Goal: Task Accomplishment & Management: Manage account settings

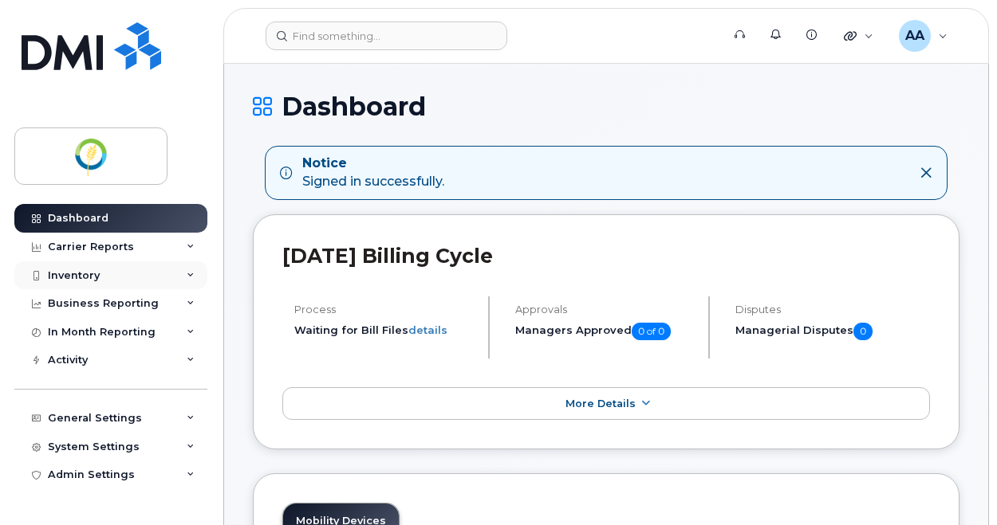
click at [98, 281] on div "Inventory" at bounding box center [110, 276] width 193 height 29
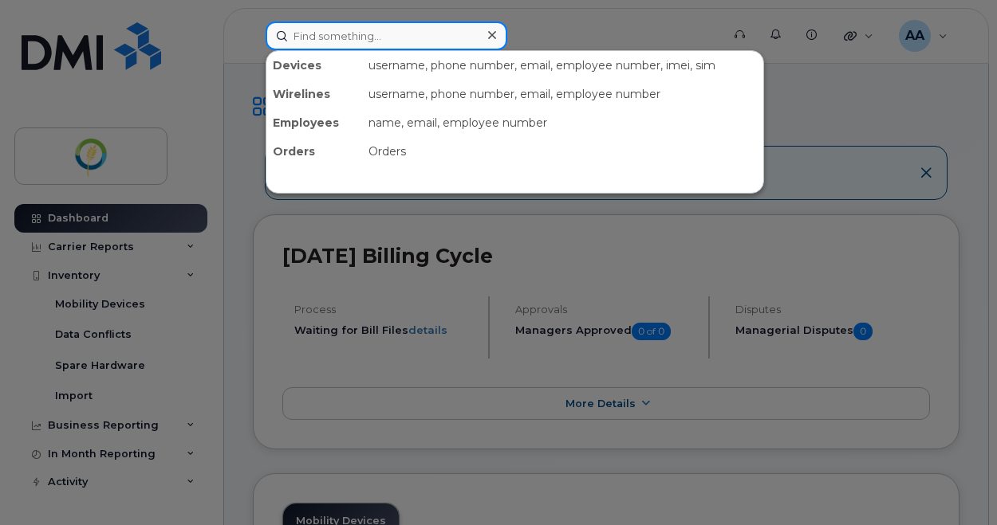
click at [353, 34] on input at bounding box center [387, 36] width 242 height 29
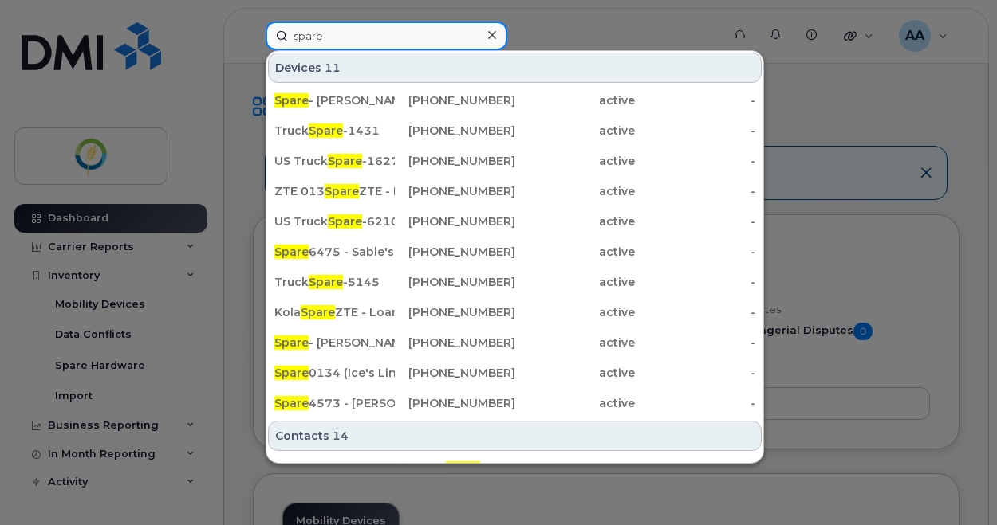
type input "SPare"
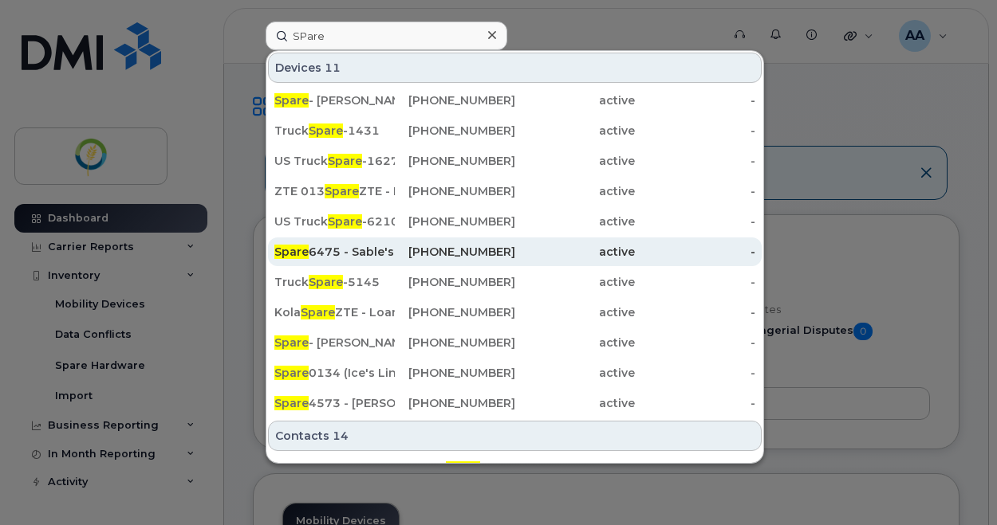
click at [348, 254] on div "Spare 6475 - Sable's old phone" at bounding box center [334, 252] width 120 height 16
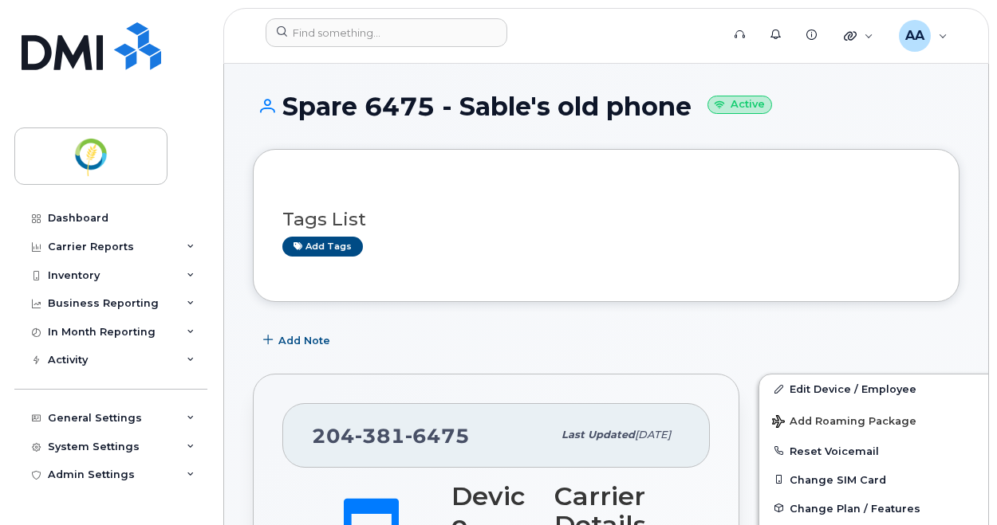
click at [571, 103] on h1 "Spare 6475 - Sable's old phone Active" at bounding box center [606, 106] width 706 height 28
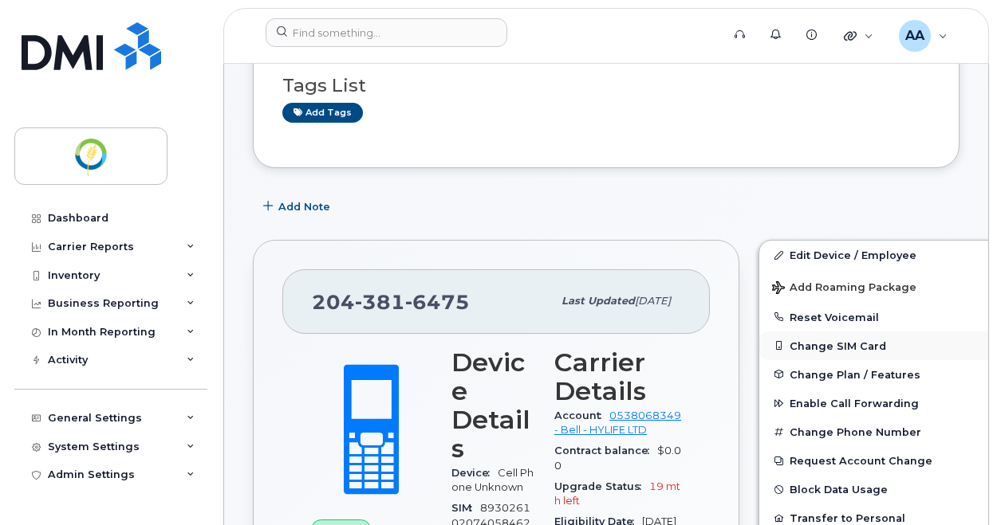
scroll to position [159, 0]
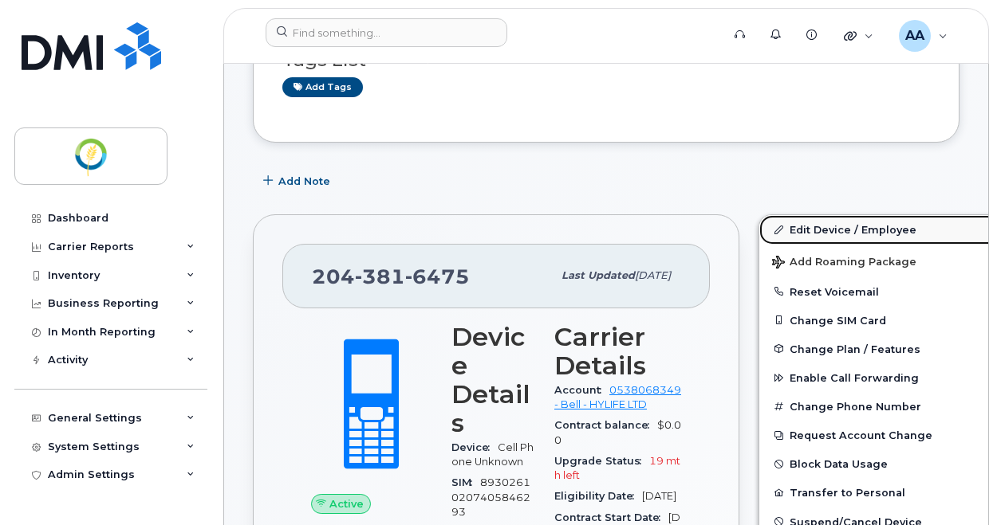
click at [837, 233] on link "Edit Device / Employee" at bounding box center [882, 229] width 247 height 29
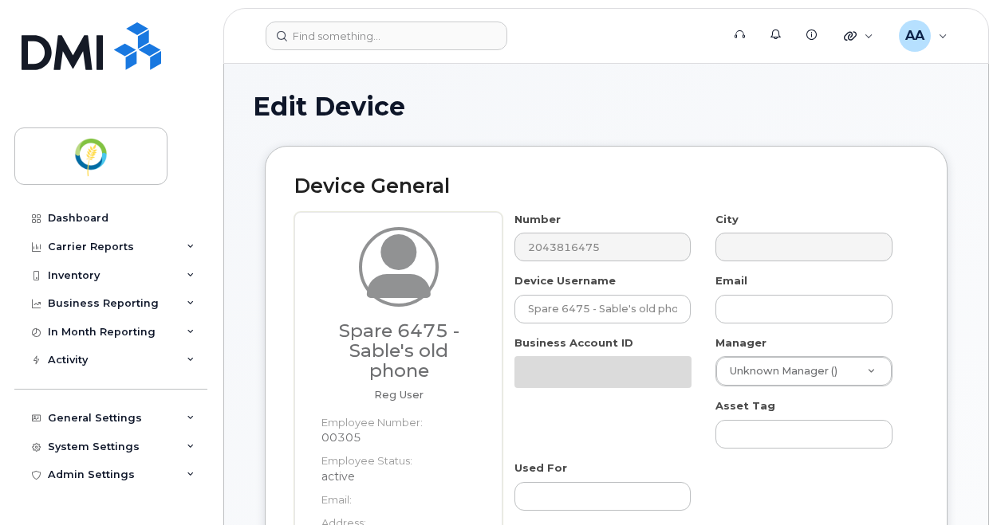
select select "29336448"
select select "29336477"
select select "29336520"
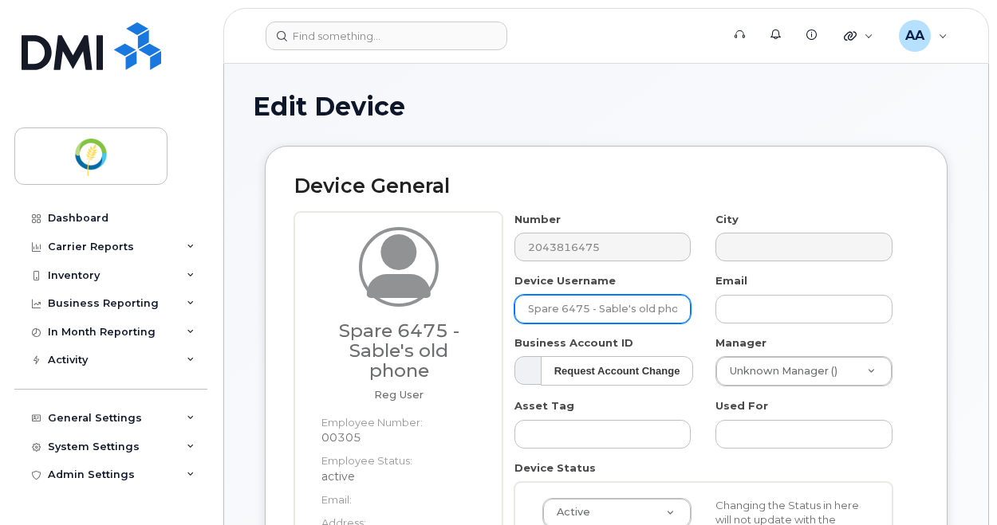
click at [596, 302] on input "Spare 6475 - Sable's old phone" at bounding box center [602, 309] width 177 height 29
drag, startPoint x: 525, startPoint y: 307, endPoint x: 727, endPoint y: 309, distance: 202.5
click at [726, 311] on div "Number 2043816475 City Device Username Spare 6475 - Sable's old phone Email Bus…" at bounding box center [703, 450] width 403 height 477
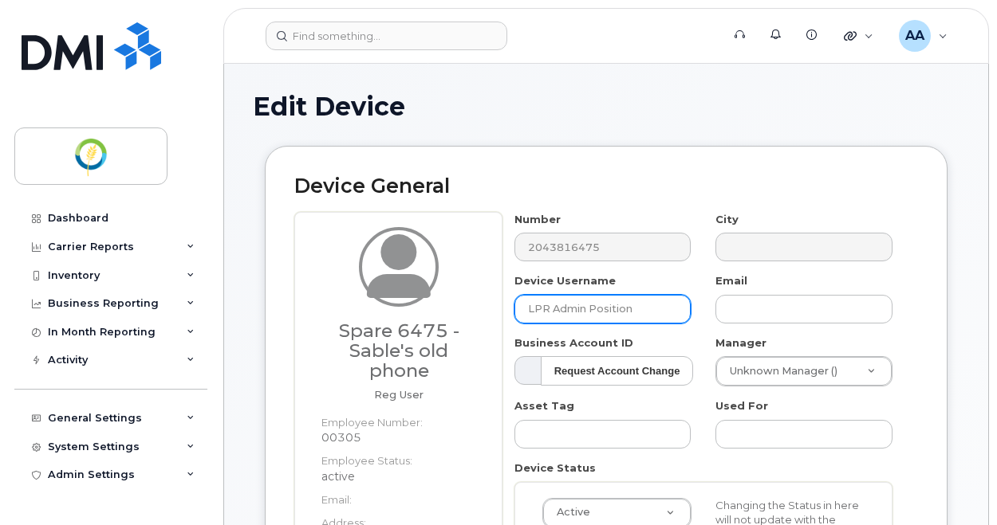
drag, startPoint x: 625, startPoint y: 309, endPoint x: 471, endPoint y: 307, distance: 153.9
click at [471, 307] on div "Spare 6475 - Sable's old phone Reg User Employee Number: 00305 Employee Status:…" at bounding box center [606, 467] width 624 height 510
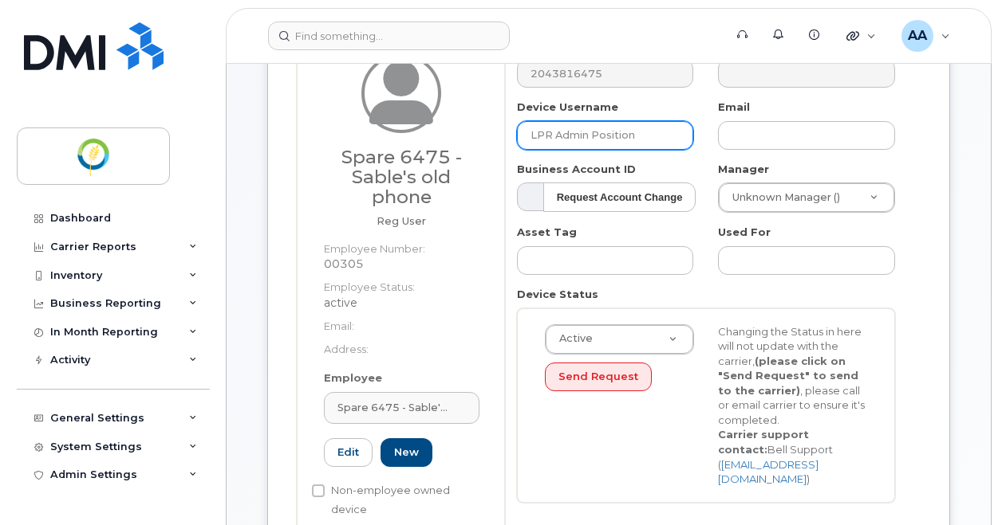
scroll to position [319, 0]
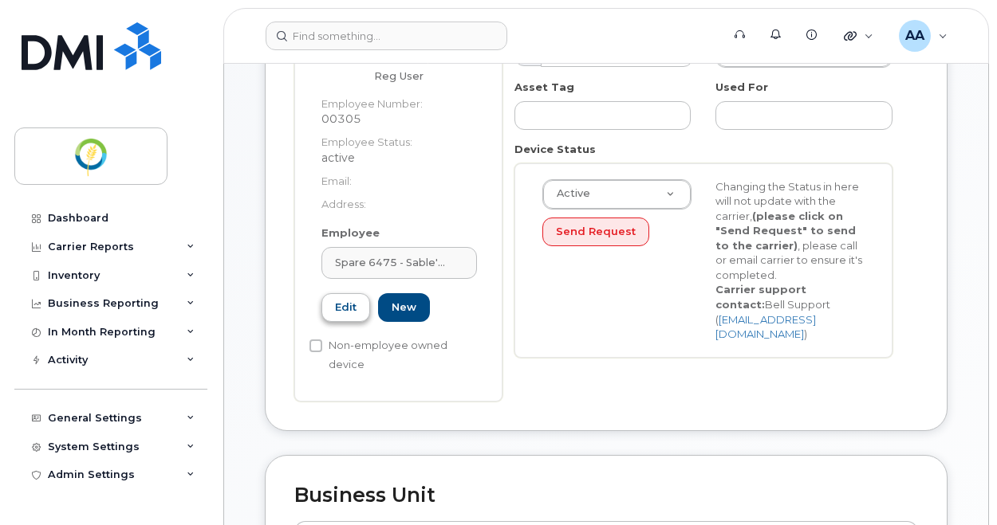
type input "LPR Admin Position"
click at [338, 310] on link "Edit" at bounding box center [345, 308] width 49 height 30
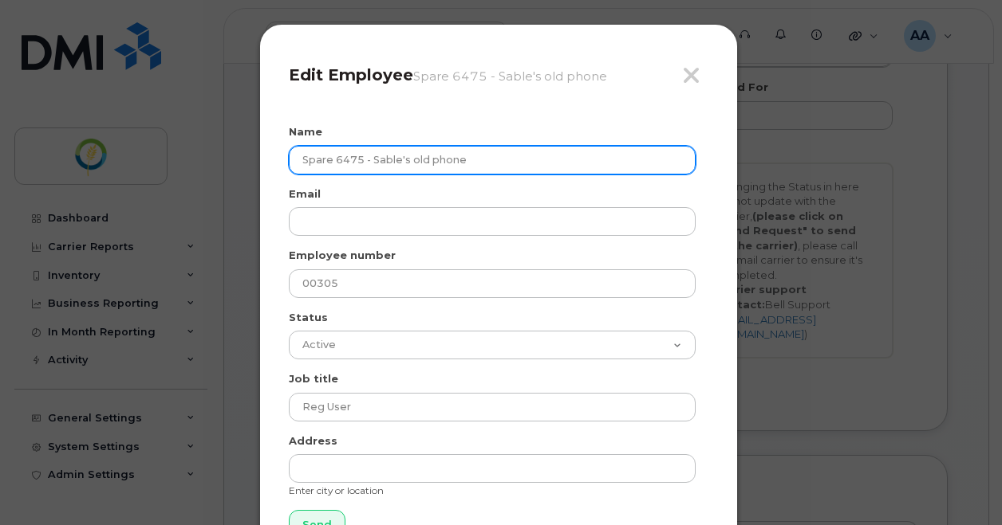
click at [467, 159] on input "Spare 6475 - Sable's old phone" at bounding box center [492, 160] width 407 height 29
drag, startPoint x: 482, startPoint y: 160, endPoint x: 180, endPoint y: 171, distance: 301.6
click at [180, 171] on div "Close Edit Employee Spare 6475 - Sable's old phone Name Spare 6475 - Sable's ol…" at bounding box center [501, 262] width 1002 height 525
paste input "LPR Admin Position"
type input "LPR Admin Position"
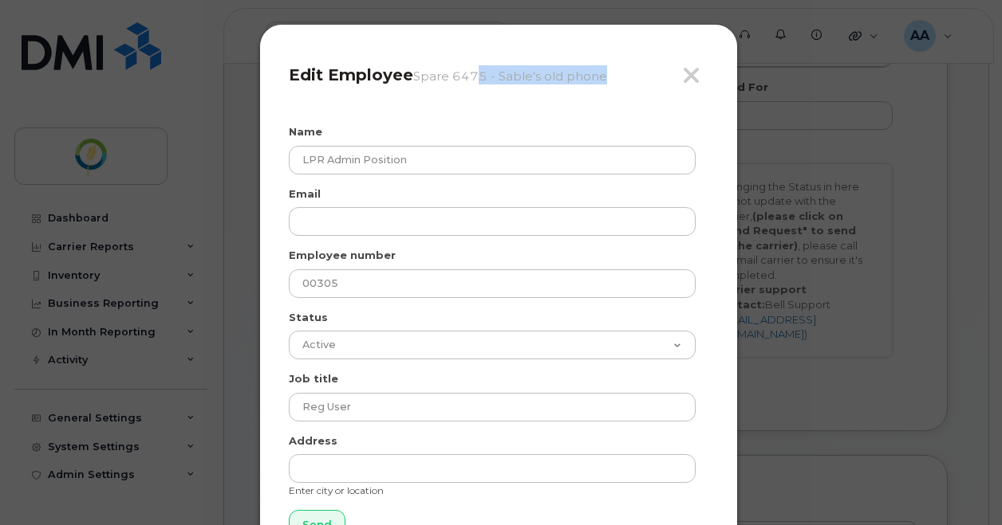
drag, startPoint x: 608, startPoint y: 36, endPoint x: 477, endPoint y: 36, distance: 130.8
click at [477, 36] on div "Close Edit Employee Spare 6475 - Sable's old phone Name LPR Admin Position Emai…" at bounding box center [498, 296] width 478 height 545
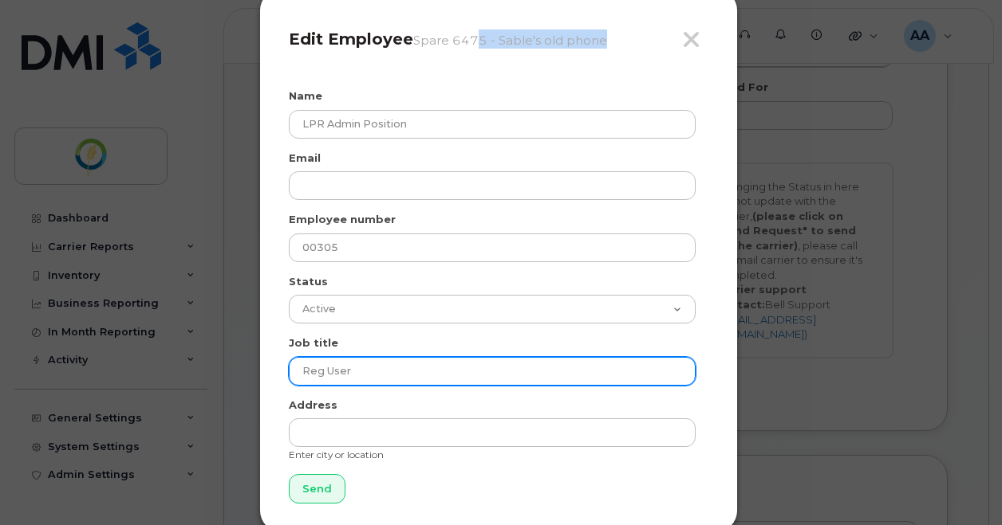
scroll to position [65, 0]
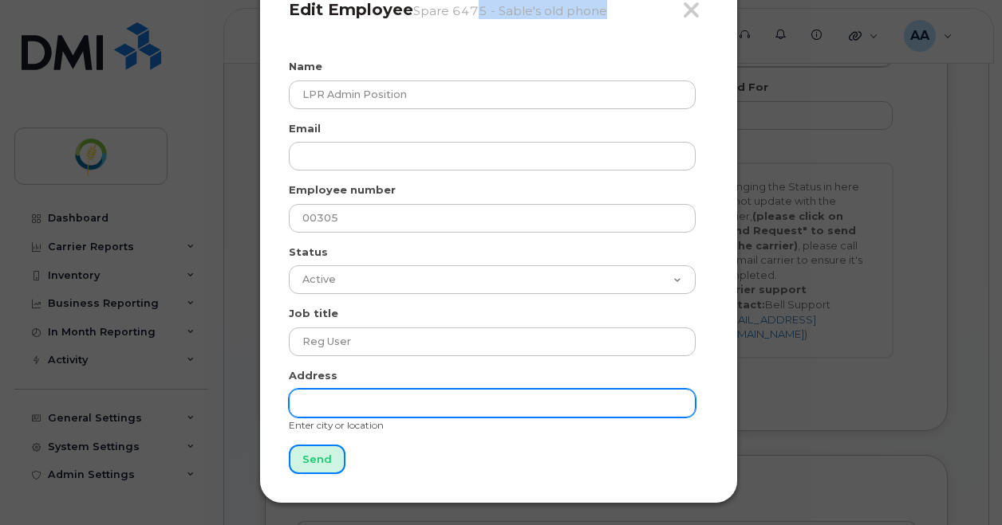
drag, startPoint x: 318, startPoint y: 451, endPoint x: 451, endPoint y: 408, distance: 139.2
click at [319, 451] on input "Send" at bounding box center [317, 460] width 57 height 30
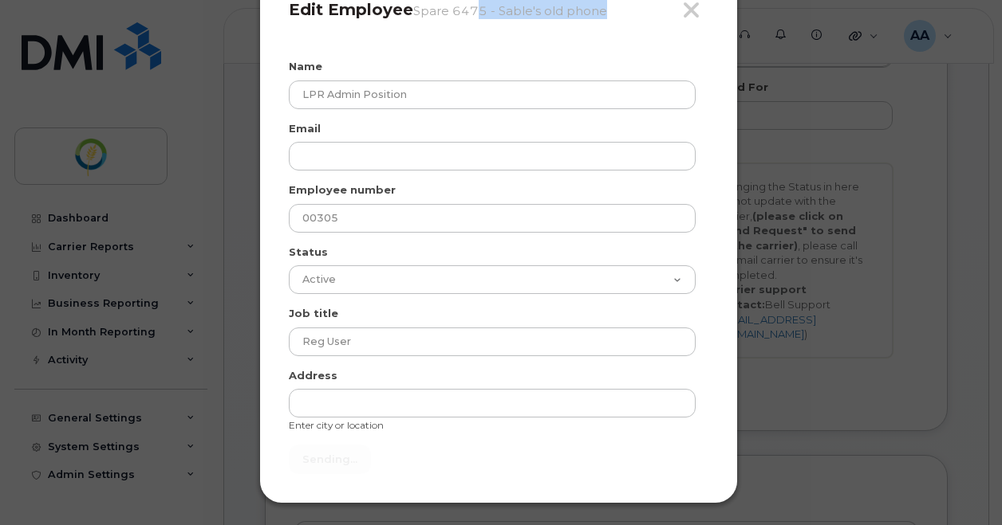
type input "Send"
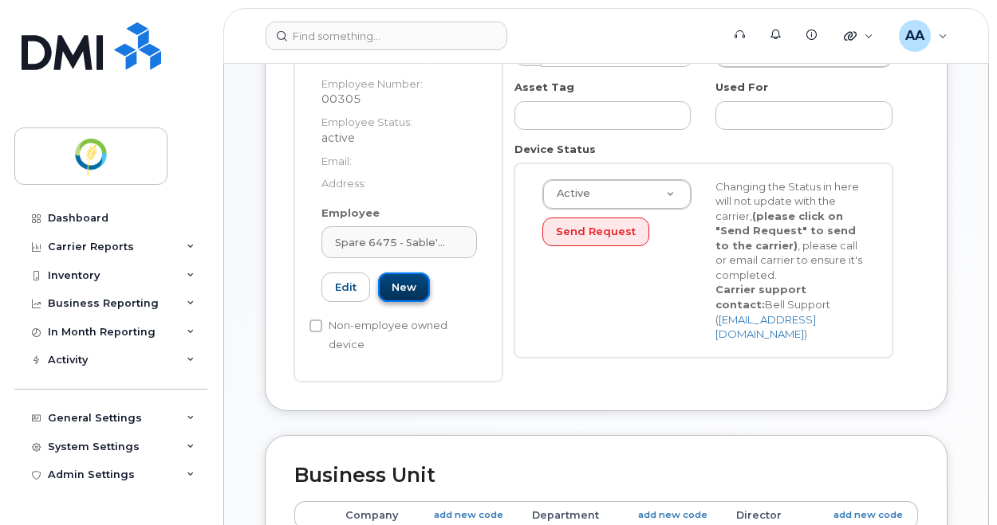
click at [410, 288] on link "New" at bounding box center [404, 288] width 52 height 30
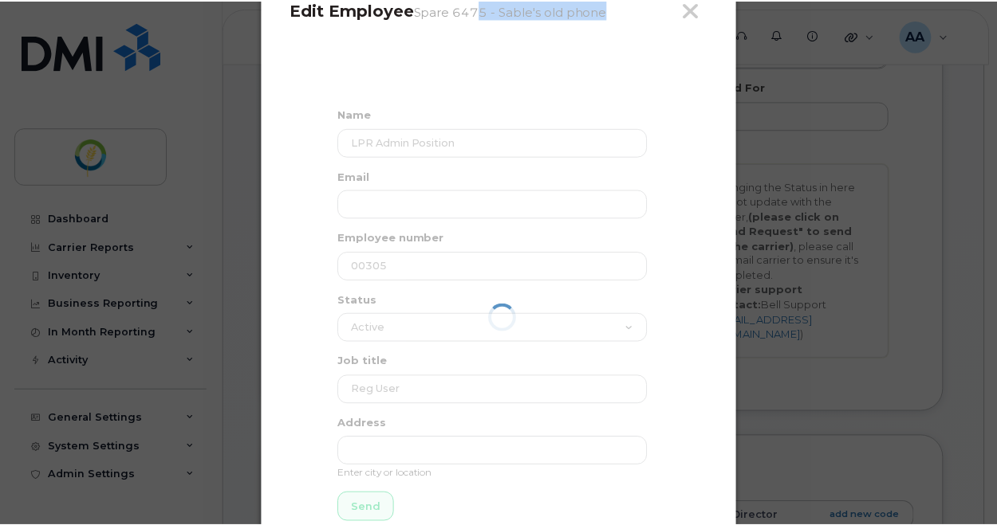
scroll to position [0, 0]
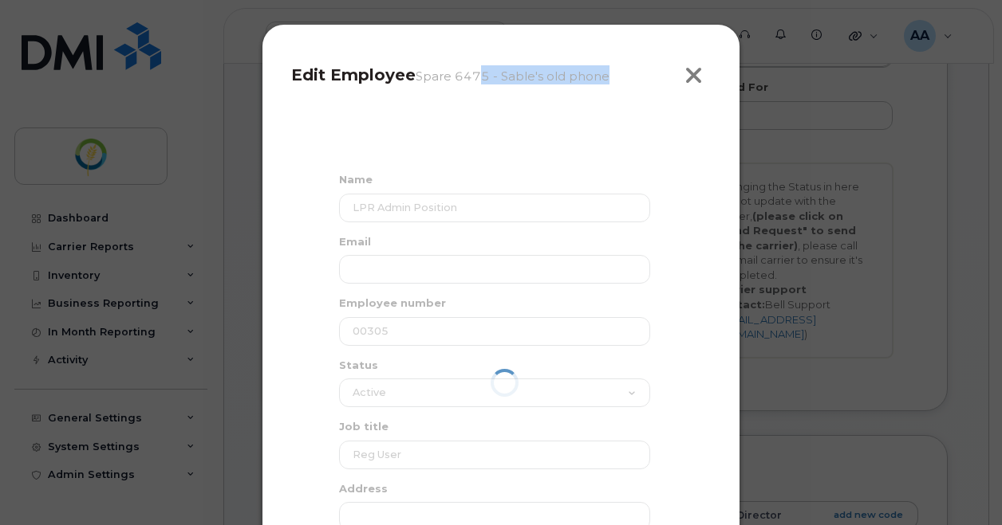
click at [690, 75] on icon "button" at bounding box center [693, 76] width 18 height 24
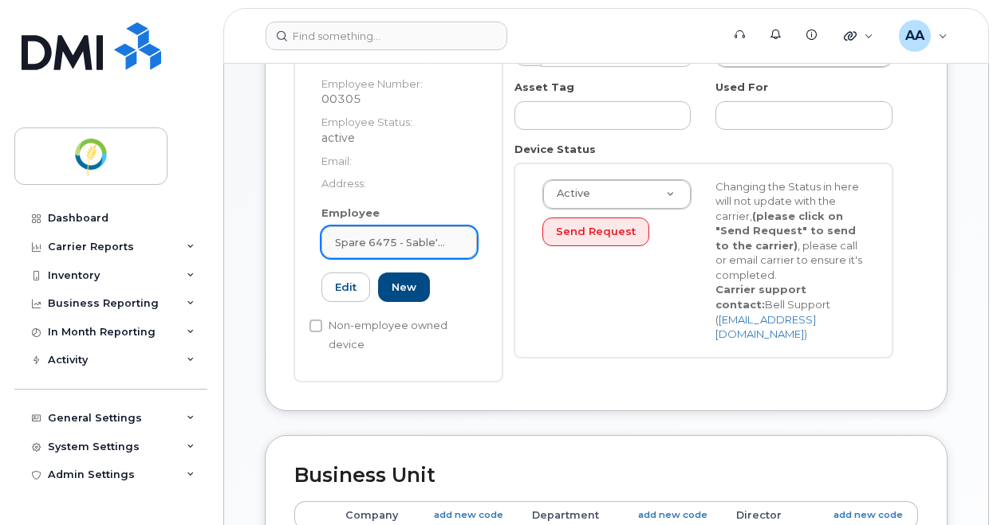
click at [442, 243] on span "Spare 6475 - Sable's old phone" at bounding box center [393, 242] width 116 height 15
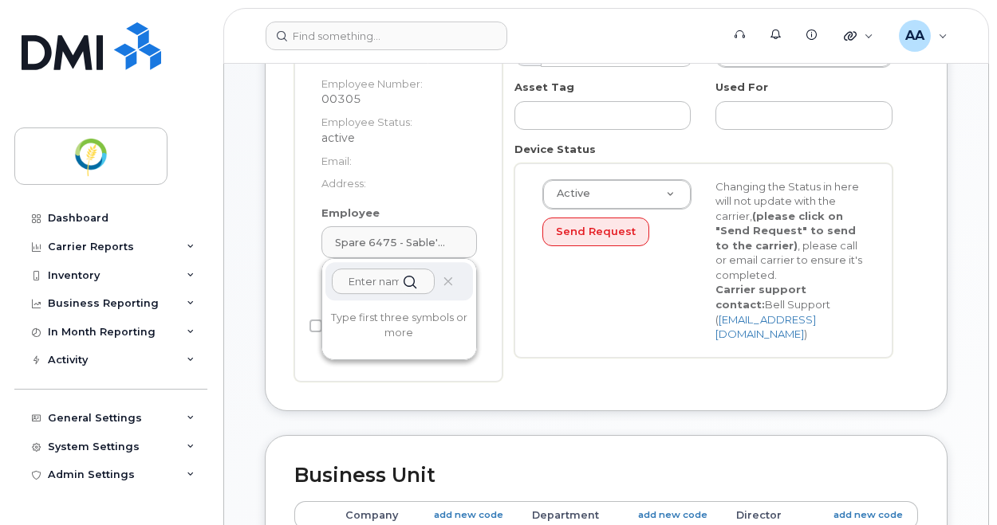
click at [368, 288] on input "text" at bounding box center [383, 282] width 103 height 26
paste input "LPR Admin Position"
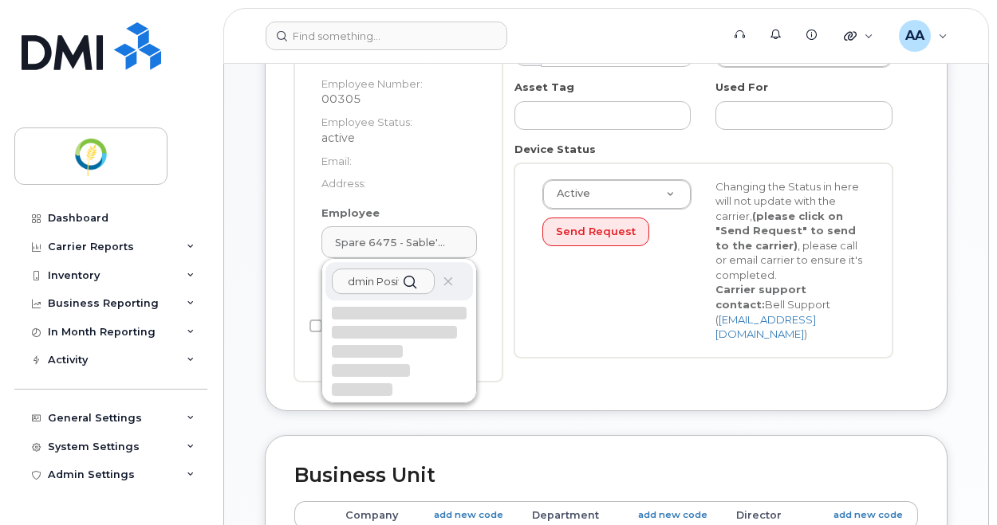
type input "LPR Admin Position"
click at [399, 276] on icon at bounding box center [410, 281] width 23 height 23
click at [375, 364] on div at bounding box center [371, 370] width 78 height 13
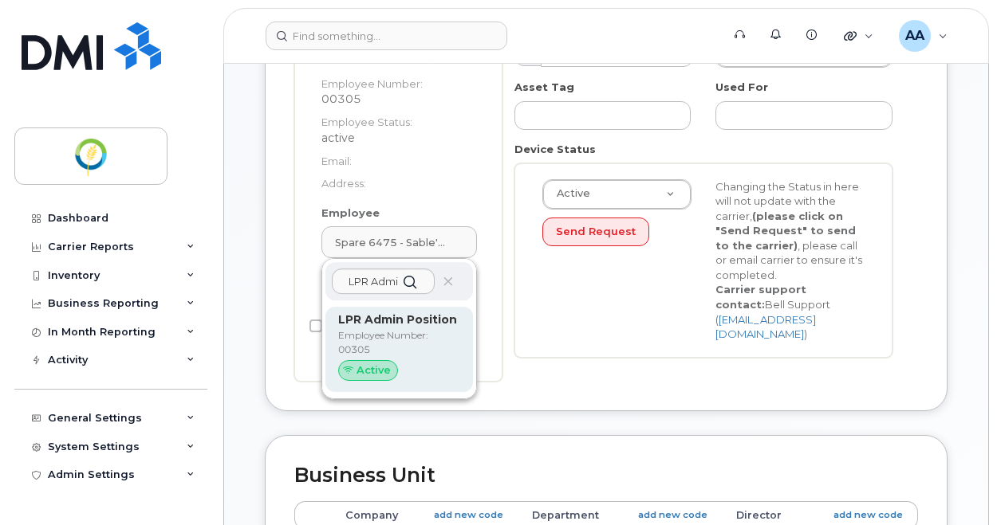
click at [411, 333] on p "Employee Number: 00305" at bounding box center [399, 343] width 122 height 29
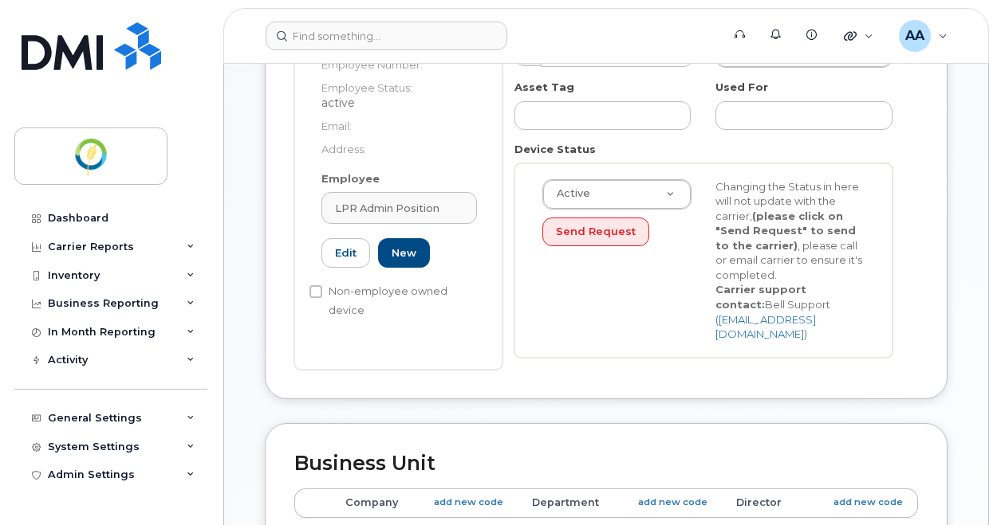
click at [614, 328] on div "Active Active Suspended Cancelled Send Request Changing the Status in here will…" at bounding box center [703, 260] width 378 height 195
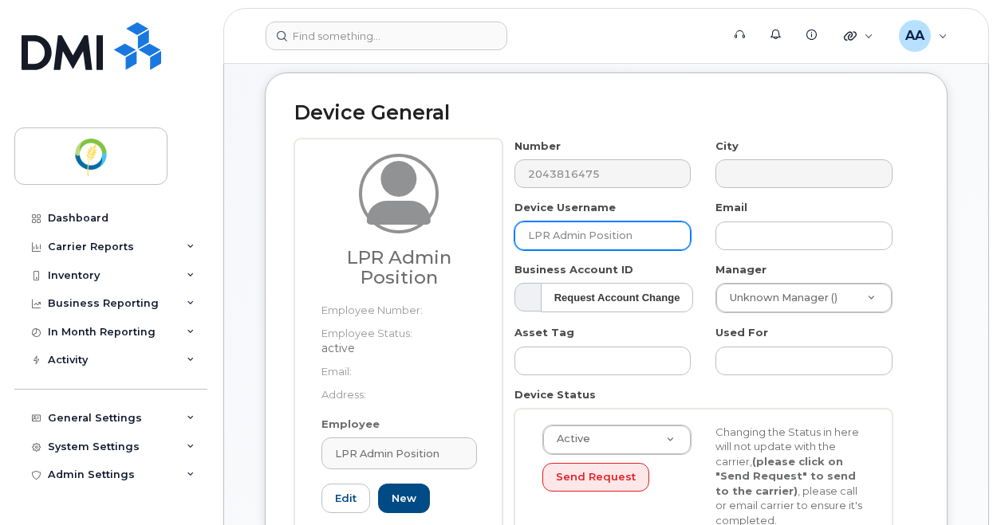
scroll to position [159, 0]
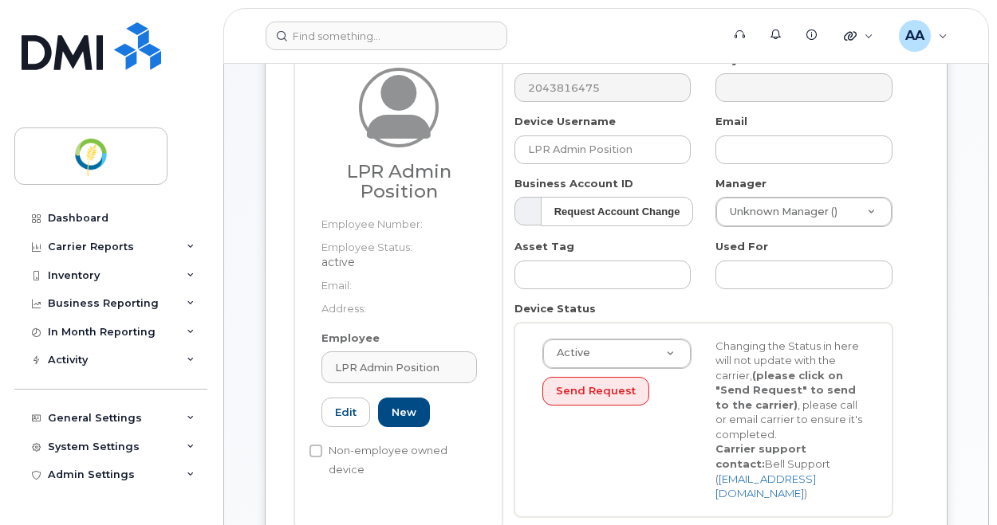
click at [526, 470] on div "Active Active Suspended Cancelled Send Request Changing the Status in here will…" at bounding box center [703, 420] width 378 height 195
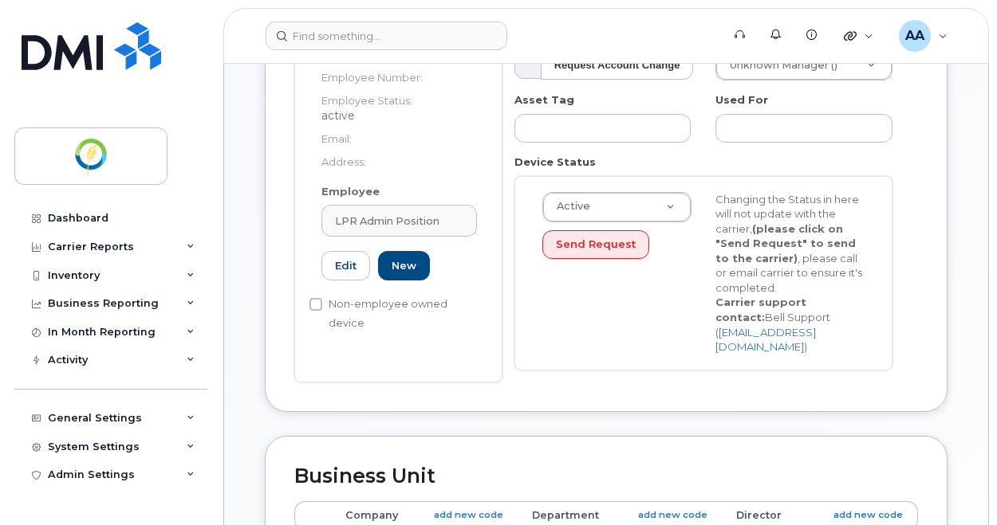
scroll to position [0, 0]
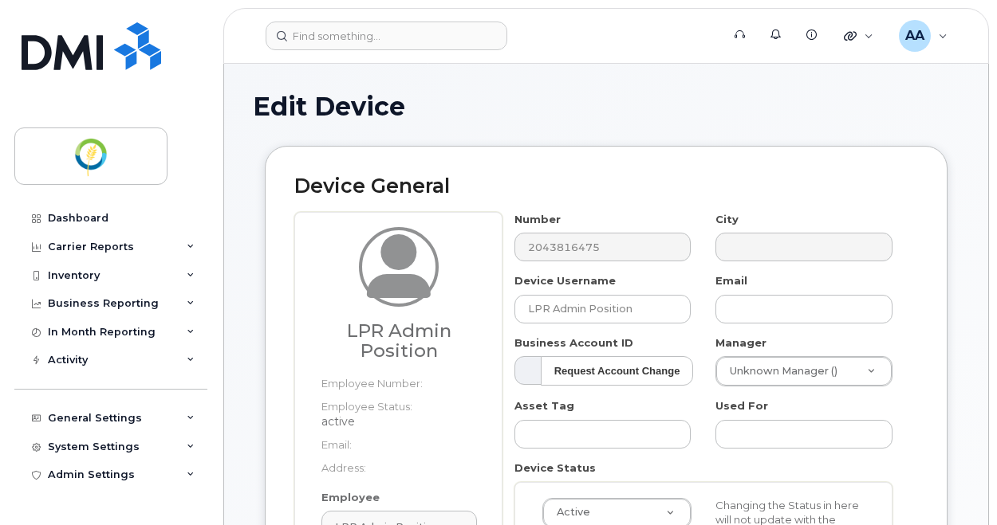
click at [950, 210] on div "Device General LPR Admin Position Employee Number: Employee Status: active Emai…" at bounding box center [606, 444] width 706 height 596
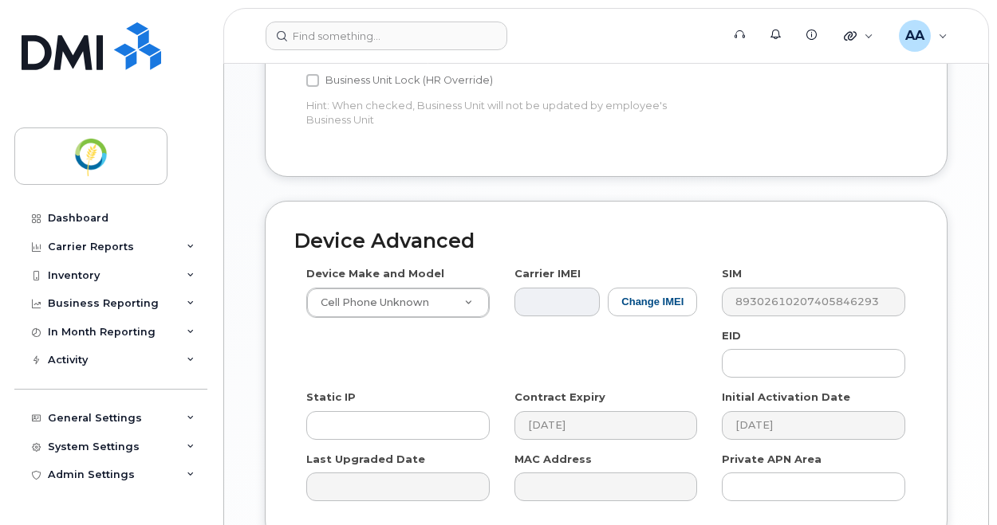
scroll to position [962, 0]
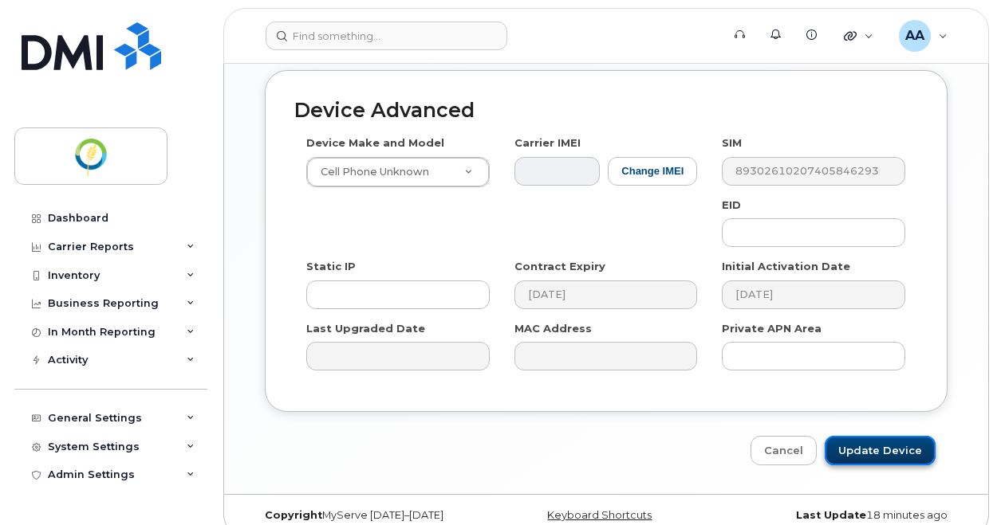
drag, startPoint x: 910, startPoint y: 430, endPoint x: 921, endPoint y: 428, distance: 11.3
click at [910, 436] on input "Update Device" at bounding box center [879, 451] width 111 height 30
type input "Saving..."
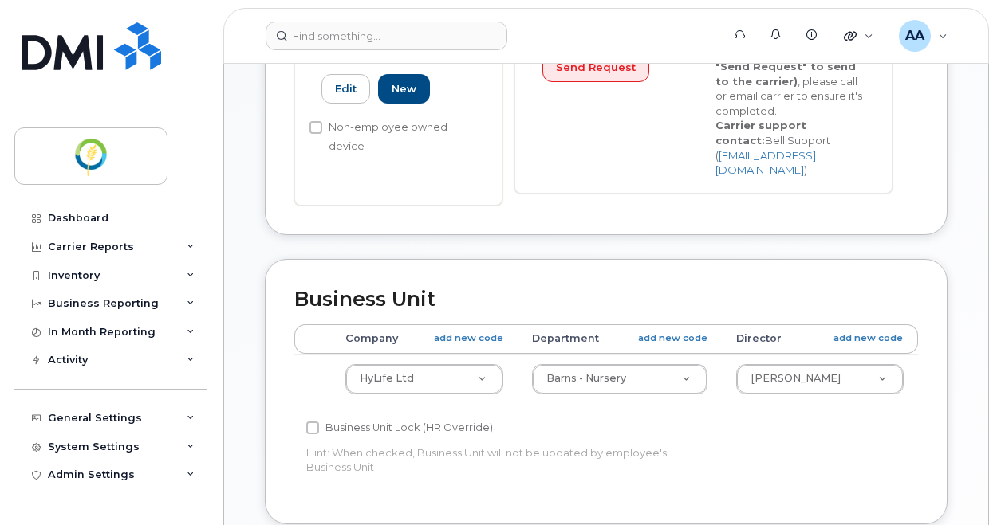
scroll to position [203, 0]
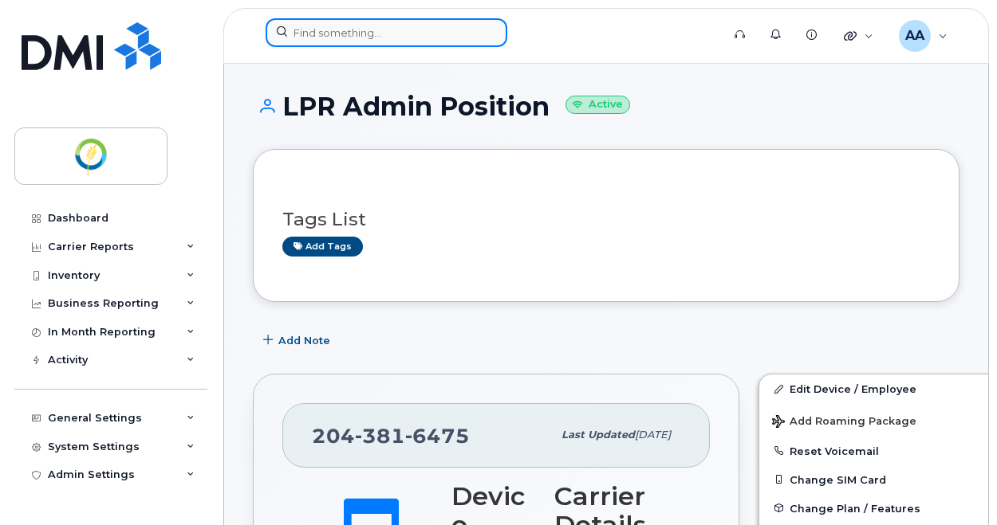
click at [384, 36] on input at bounding box center [387, 32] width 242 height 29
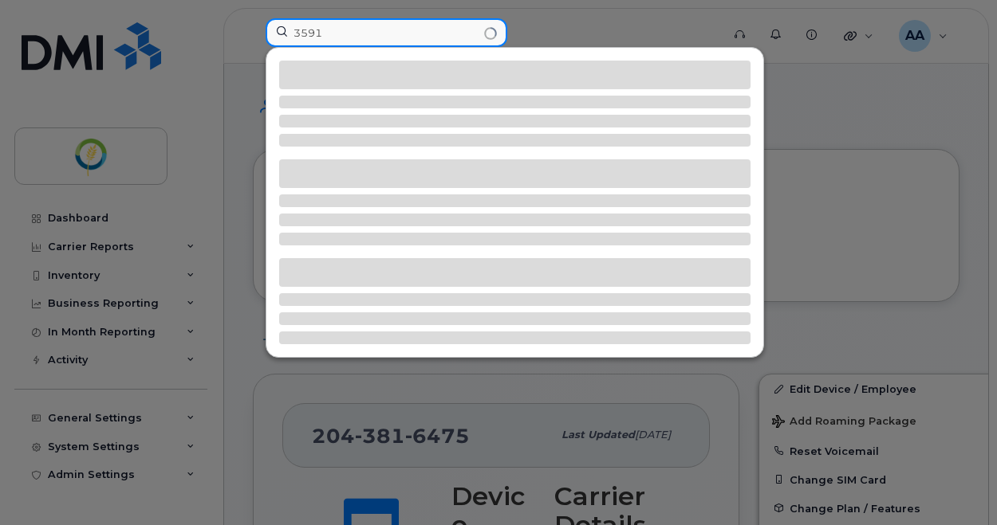
type input "3591"
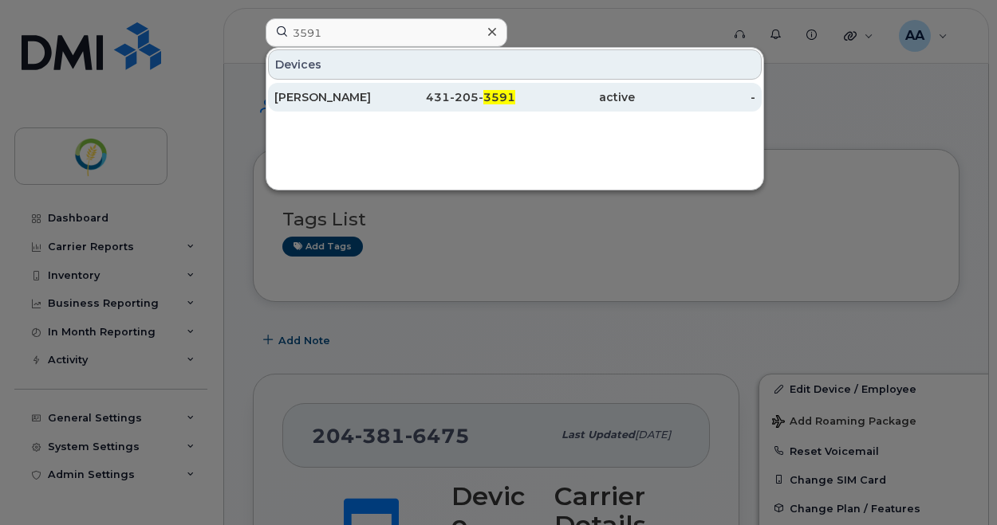
click at [391, 103] on div "Bryce Klassen" at bounding box center [334, 97] width 120 height 16
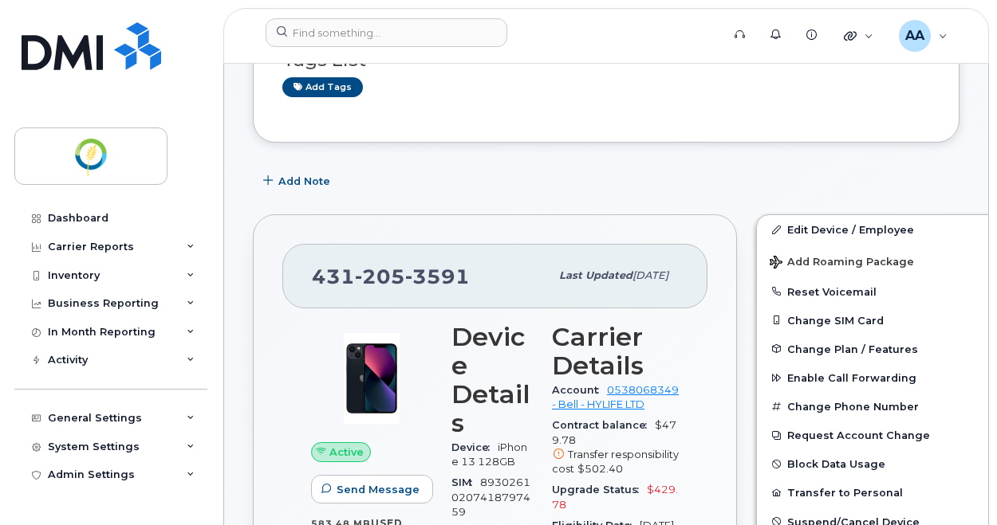
scroll to position [80, 0]
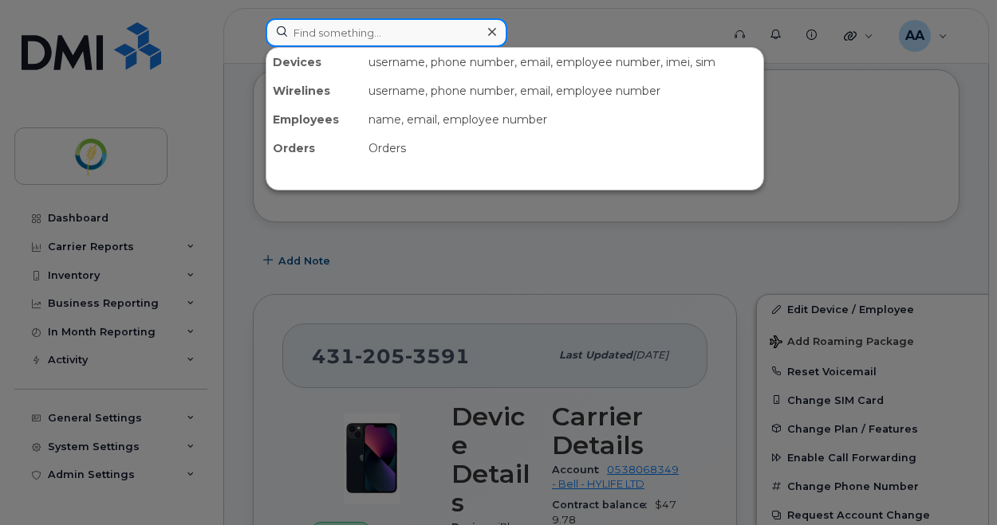
click at [350, 37] on input at bounding box center [387, 32] width 242 height 29
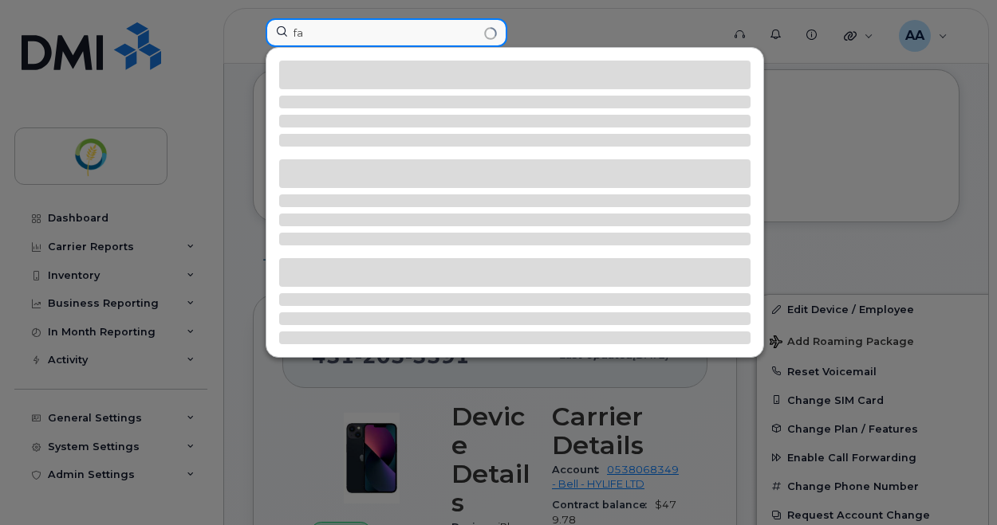
type input "f"
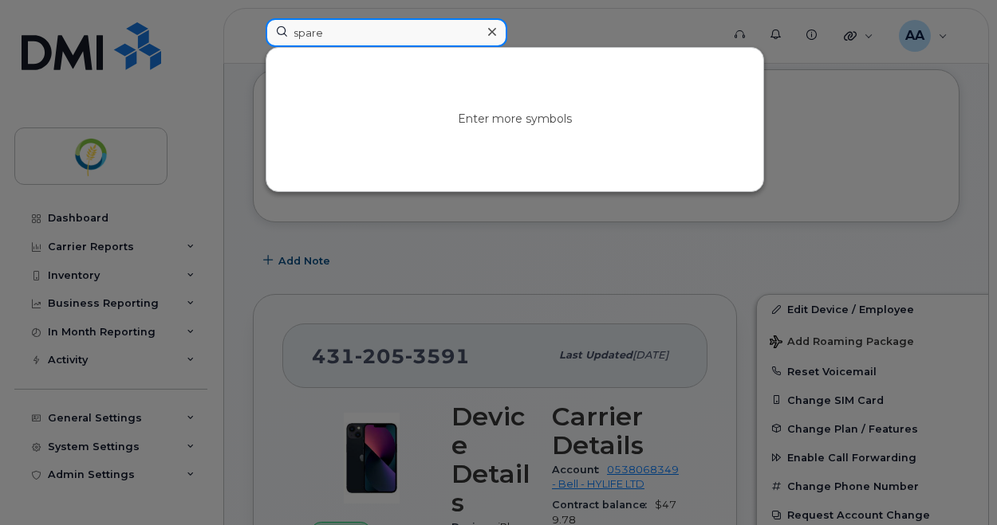
type input "spare"
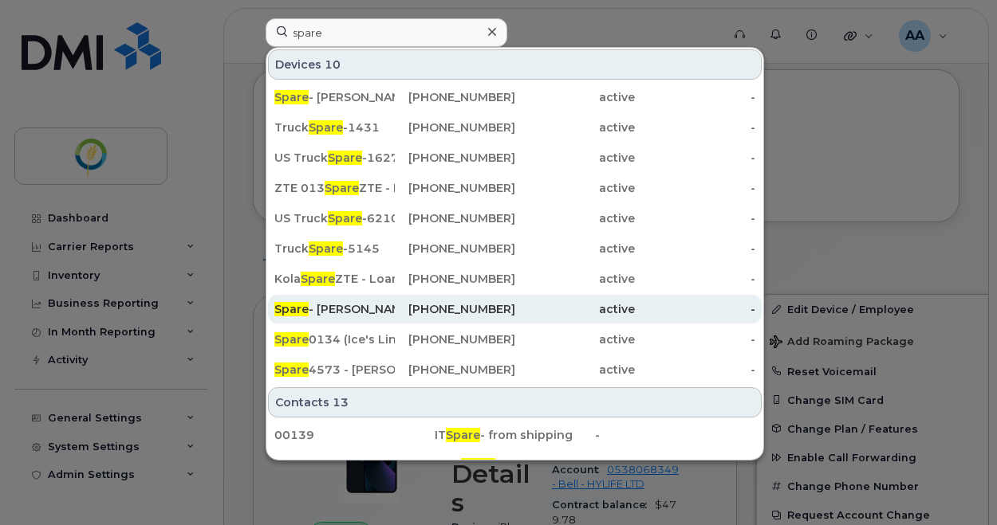
click at [351, 304] on div "Spare - Farran Quiring's old number" at bounding box center [334, 309] width 120 height 16
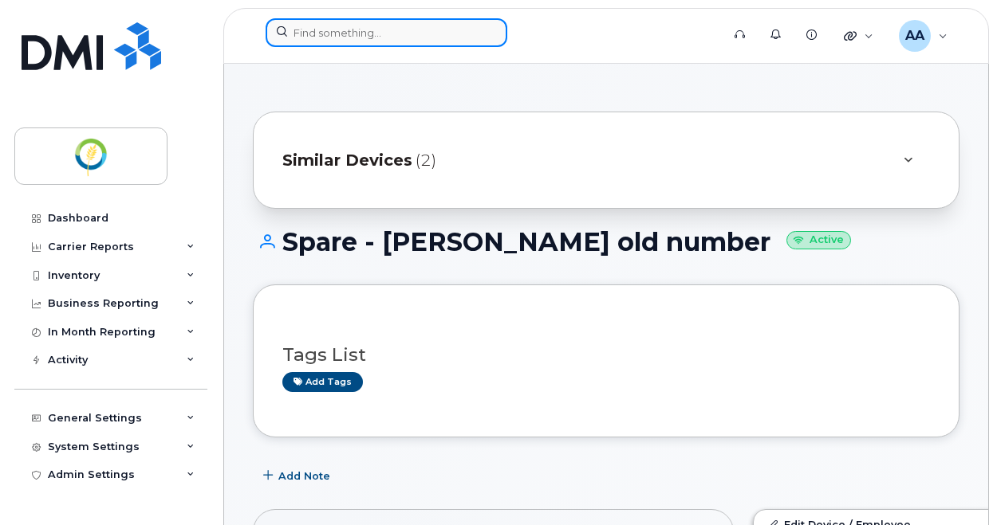
click at [307, 42] on input at bounding box center [387, 32] width 242 height 29
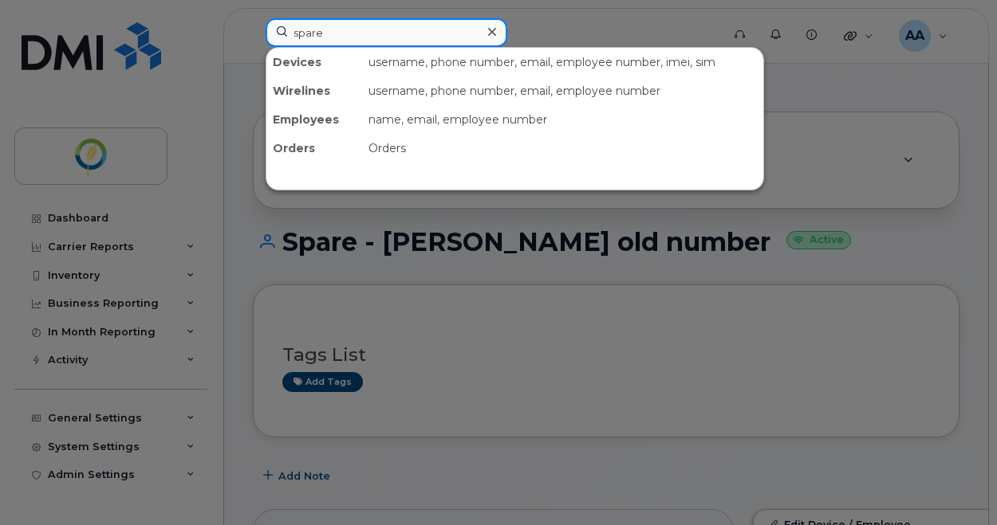
type input "spare"
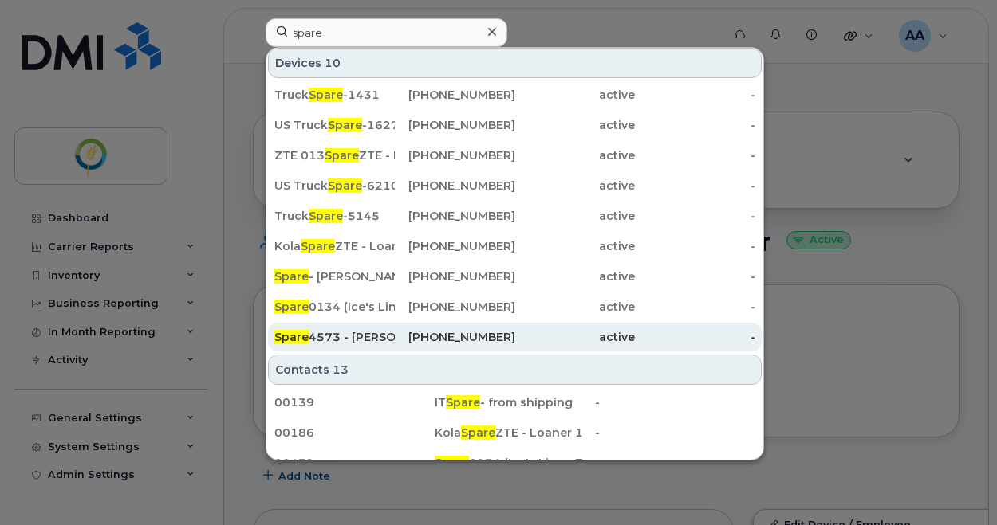
scroll to position [49, 0]
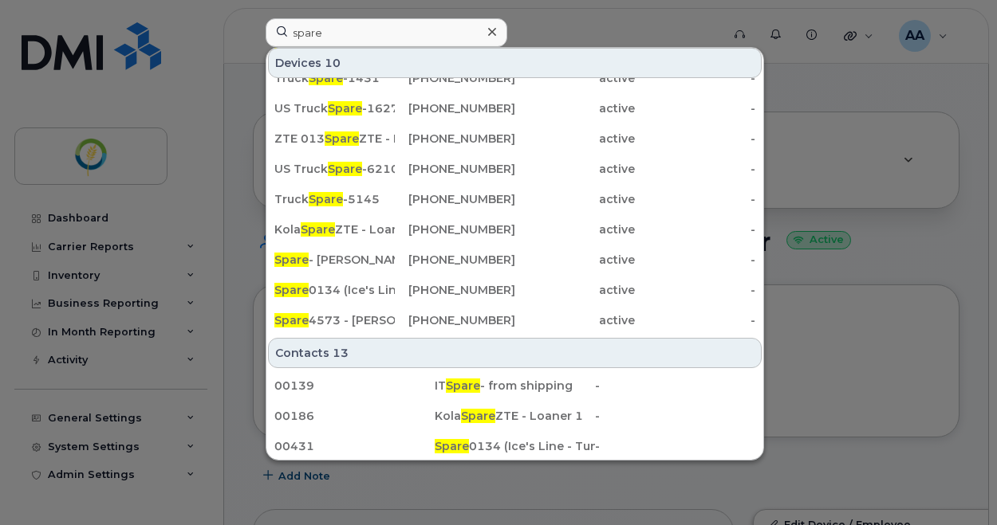
click at [651, 22] on div at bounding box center [498, 262] width 997 height 525
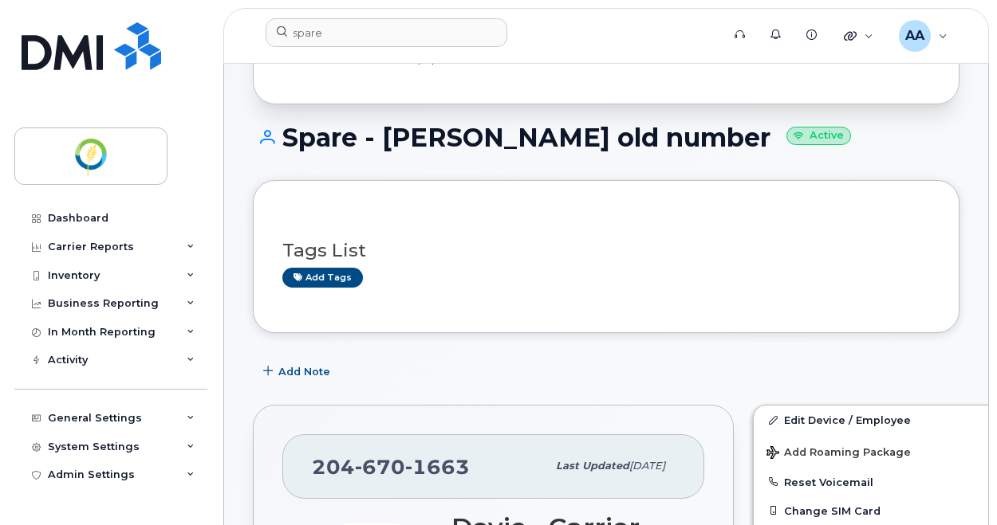
scroll to position [159, 0]
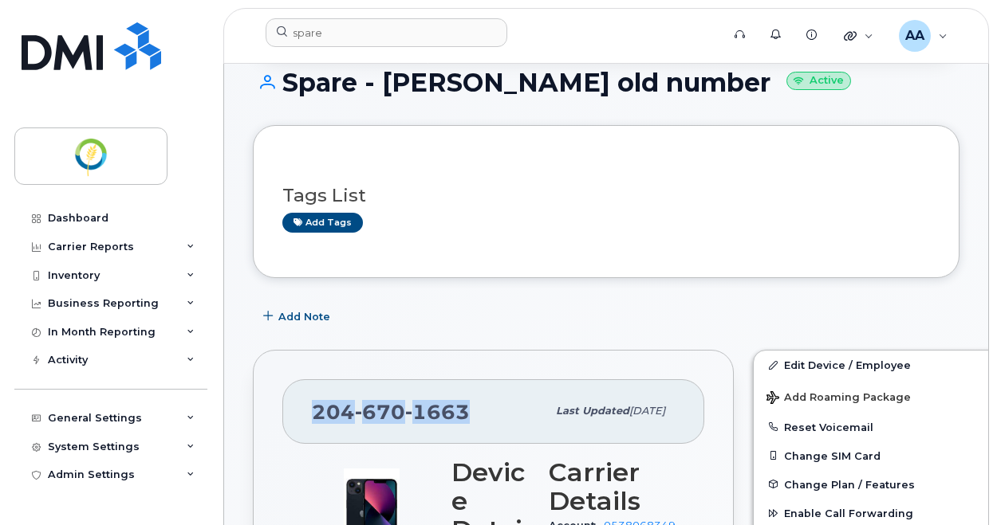
drag, startPoint x: 478, startPoint y: 409, endPoint x: 289, endPoint y: 399, distance: 189.3
click at [289, 399] on div "[PHONE_NUMBER] Last updated [DATE]" at bounding box center [493, 412] width 422 height 64
copy span "[PHONE_NUMBER]"
